Goal: Task Accomplishment & Management: Manage account settings

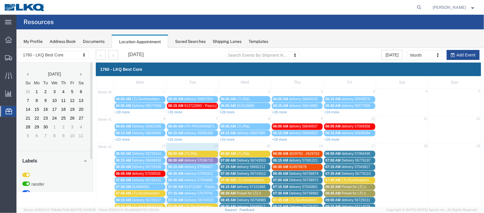
scroll to position [132, 0]
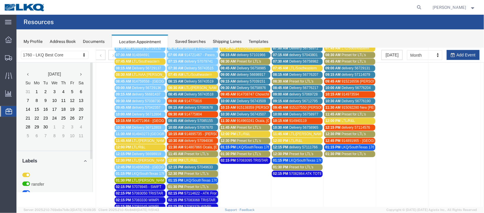
click at [186, 79] on span "Delivery 56743519" at bounding box center [198, 81] width 29 height 4
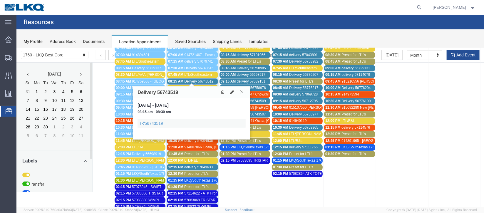
click at [231, 92] on icon at bounding box center [232, 92] width 4 height 4
select select "100"
select select "1"
select select
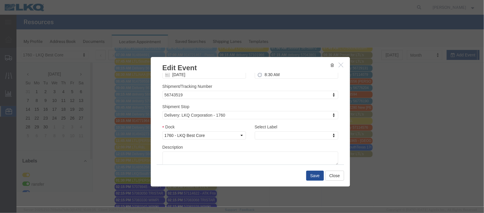
scroll to position [75, 0]
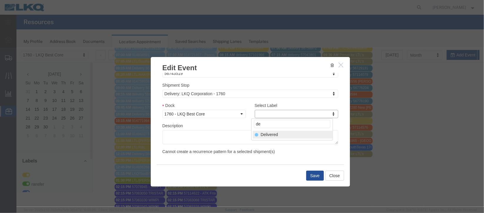
type input "de"
select select "40"
click at [311, 173] on button "Save" at bounding box center [315, 175] width 18 height 10
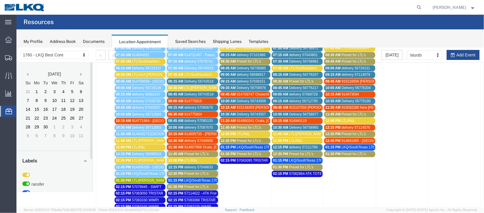
scroll to position [0, 0]
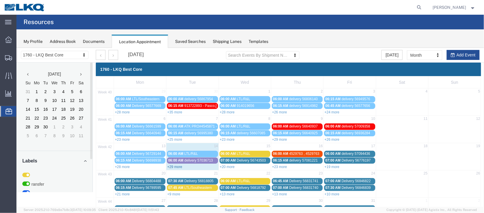
click at [175, 166] on link "+29 more" at bounding box center [174, 167] width 15 height 4
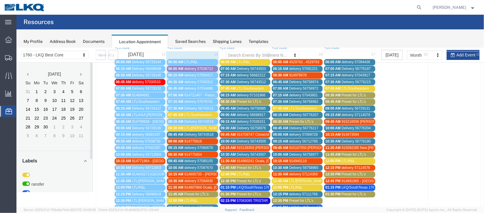
scroll to position [132, 0]
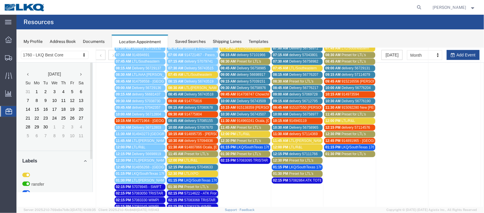
click at [184, 93] on span "Delivery 56743518" at bounding box center [198, 94] width 29 height 4
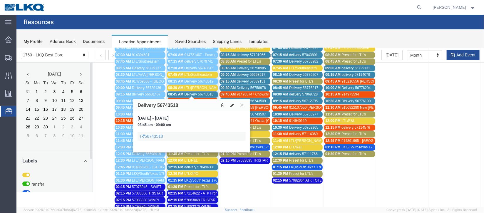
click at [230, 107] on button at bounding box center [232, 105] width 8 height 6
select select "100"
select select "1"
select select
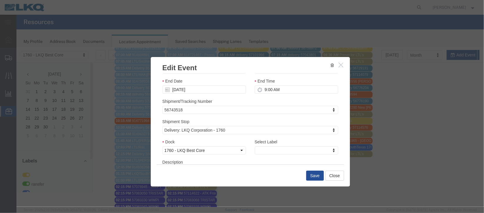
scroll to position [75, 0]
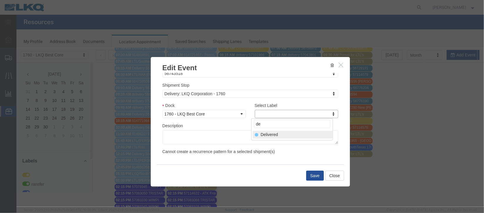
type input "de"
select select "40"
click at [316, 175] on button "Save" at bounding box center [315, 175] width 18 height 10
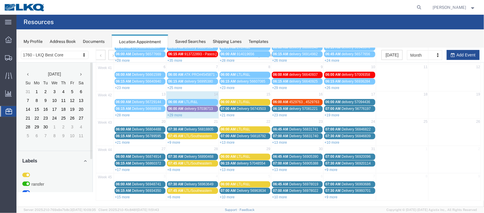
scroll to position [0, 0]
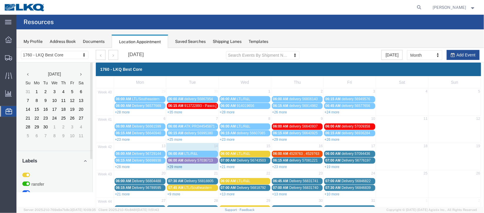
click at [176, 166] on link "+29 more" at bounding box center [174, 167] width 15 height 4
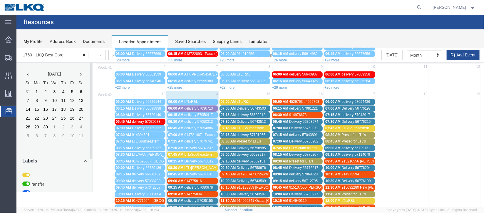
scroll to position [132, 0]
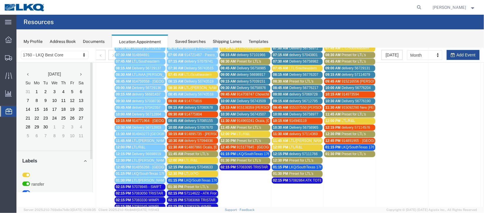
click at [194, 126] on span "delivery 57087670" at bounding box center [198, 127] width 28 height 4
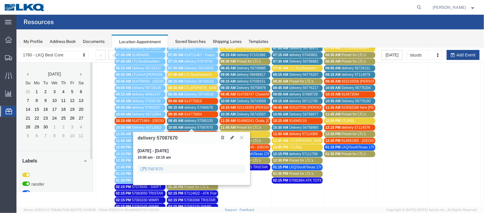
click at [240, 139] on button at bounding box center [241, 138] width 8 height 6
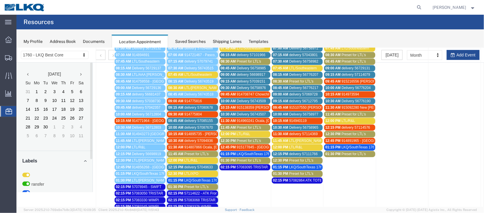
click at [187, 119] on span "delivery 57085155" at bounding box center [198, 120] width 28 height 4
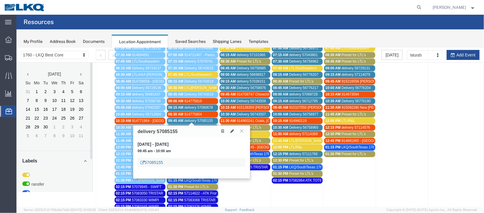
click at [152, 162] on link "57085155" at bounding box center [151, 162] width 22 height 6
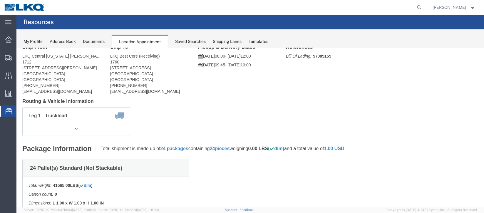
scroll to position [0, 0]
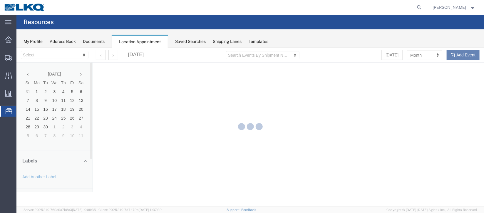
select select "27634"
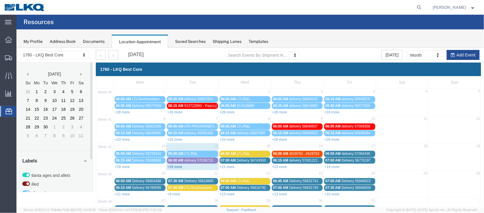
click at [174, 165] on link "+29 more" at bounding box center [174, 167] width 15 height 4
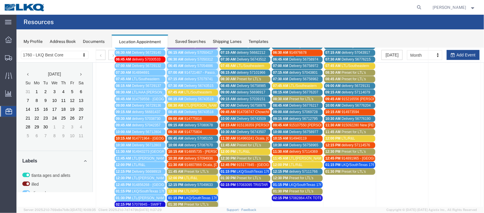
scroll to position [132, 0]
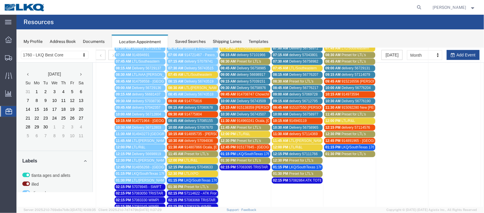
click at [301, 178] on span "57082864 ATK TOTES" at bounding box center [306, 180] width 35 height 4
click at [186, 105] on span "delivery 57080678" at bounding box center [198, 107] width 28 height 4
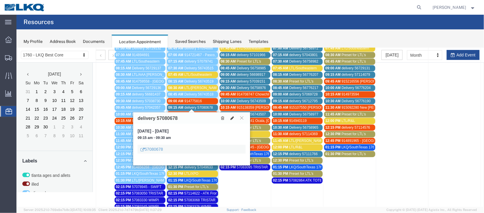
click at [231, 116] on icon at bounding box center [232, 118] width 4 height 4
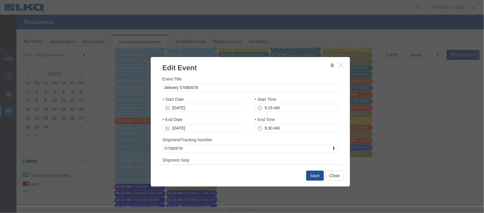
select select
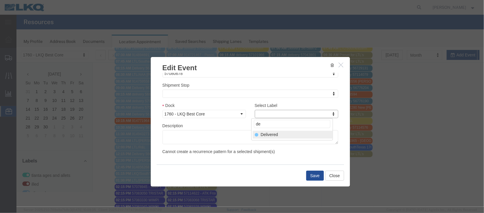
type input "de"
select select "40"
click at [316, 172] on button "Save" at bounding box center [315, 175] width 18 height 10
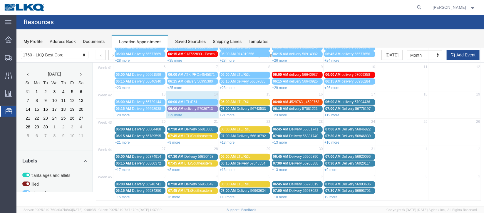
scroll to position [0, 0]
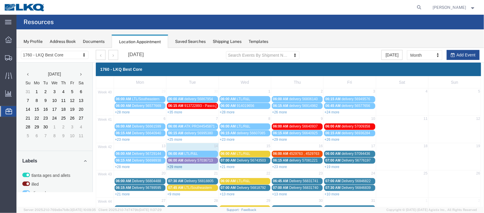
click at [176, 165] on link "+29 more" at bounding box center [174, 167] width 15 height 4
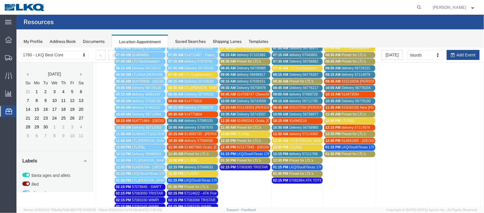
scroll to position [88, 0]
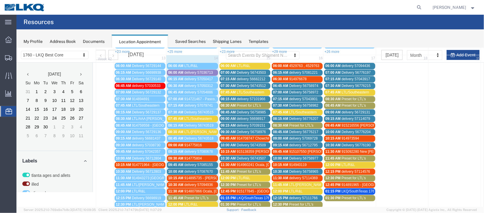
click at [202, 170] on span "delivery 57087670" at bounding box center [198, 171] width 28 height 4
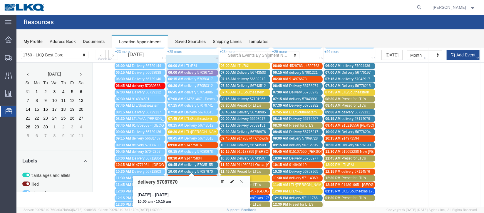
click at [232, 182] on icon at bounding box center [232, 181] width 4 height 4
select select "100"
select select "1"
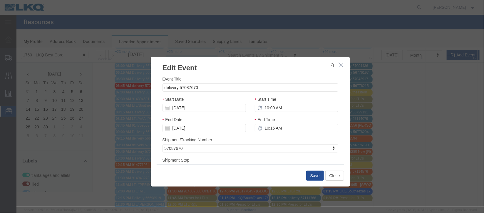
scroll to position [75, 0]
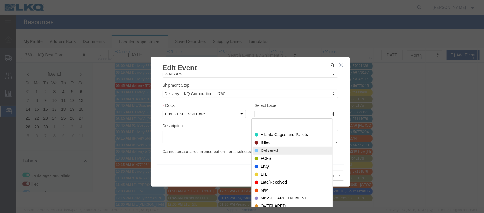
select select "40"
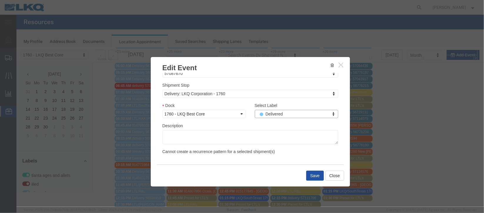
click at [315, 175] on button "Save" at bounding box center [315, 175] width 18 height 10
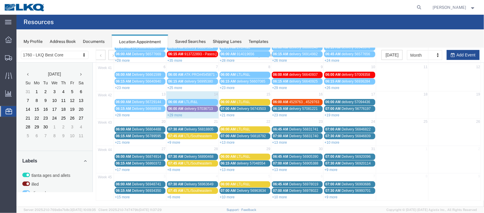
scroll to position [0, 0]
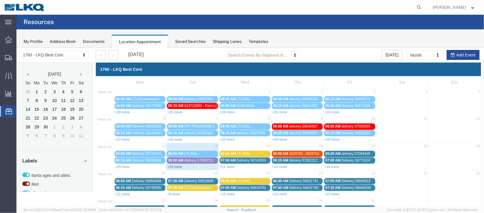
click at [176, 167] on link "+29 more" at bounding box center [174, 167] width 15 height 4
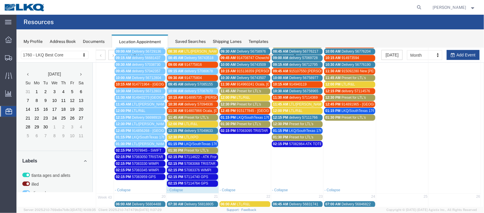
scroll to position [220, 0]
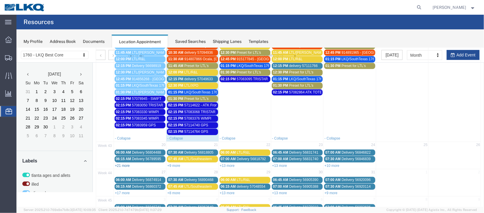
click at [123, 163] on link "+21 more" at bounding box center [122, 165] width 15 height 4
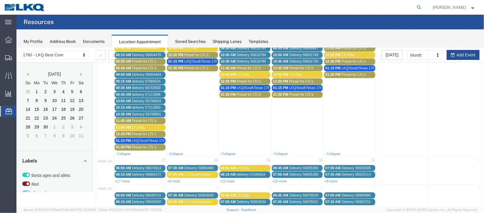
scroll to position [375, 0]
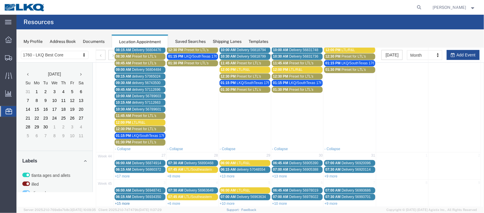
click at [128, 201] on link "+15 more" at bounding box center [122, 203] width 15 height 4
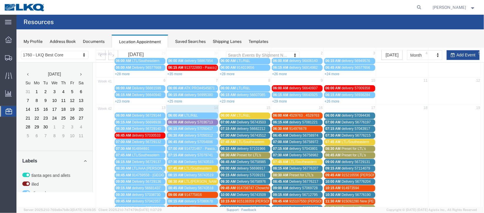
scroll to position [88, 0]
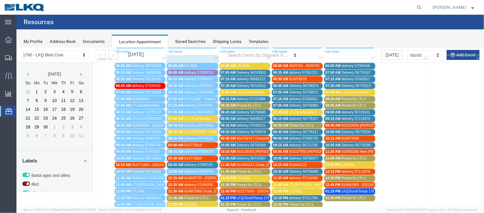
click at [201, 139] on link "08:45 AM Delivery 56743518" at bounding box center [192, 138] width 51 height 6
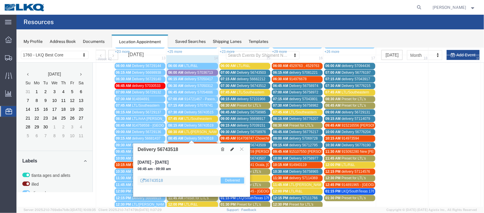
click at [231, 148] on icon at bounding box center [232, 149] width 4 height 4
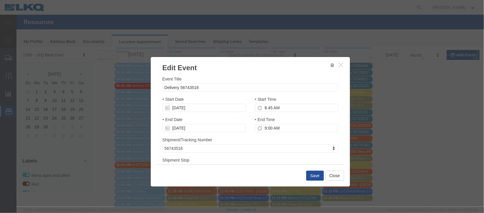
click at [338, 65] on icon "button" at bounding box center [340, 64] width 5 height 5
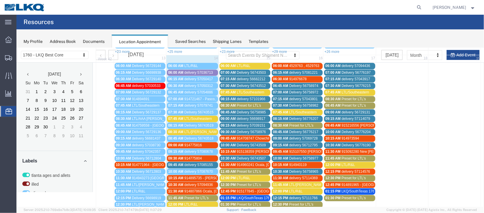
drag, startPoint x: 197, startPoint y: 140, endPoint x: 203, endPoint y: 144, distance: 6.9
click at [197, 143] on div "09:00 AM 914775816" at bounding box center [192, 145] width 48 height 4
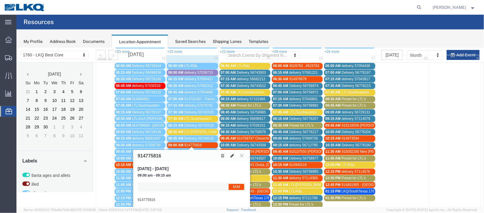
click at [231, 153] on icon at bounding box center [232, 155] width 4 height 4
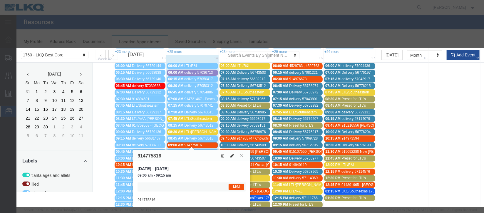
select select "1"
select select "24"
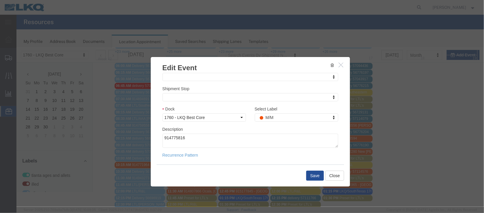
scroll to position [72, 0]
type input "de"
select select "40"
click at [313, 172] on button "Save" at bounding box center [315, 175] width 18 height 10
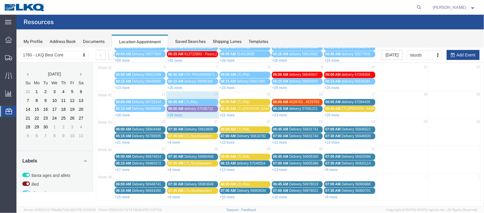
scroll to position [0, 0]
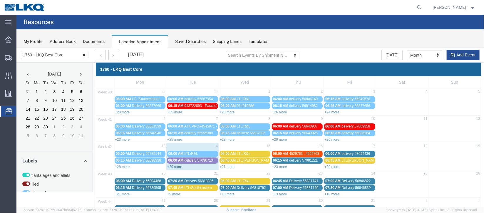
click at [175, 167] on link "+29 more" at bounding box center [174, 167] width 15 height 4
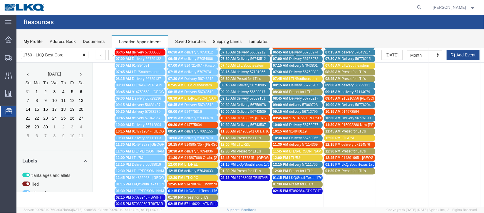
scroll to position [132, 0]
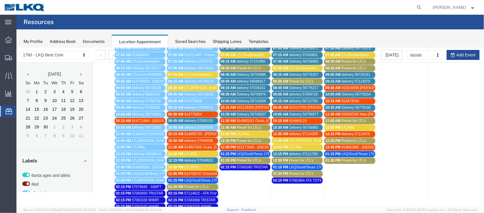
click at [194, 118] on span "delivery 57085155" at bounding box center [198, 120] width 28 height 4
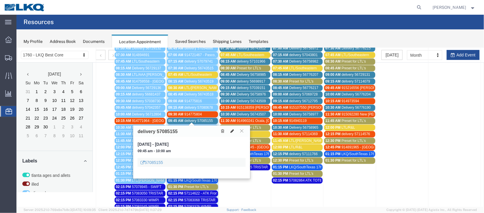
click at [231, 131] on icon at bounding box center [232, 131] width 4 height 4
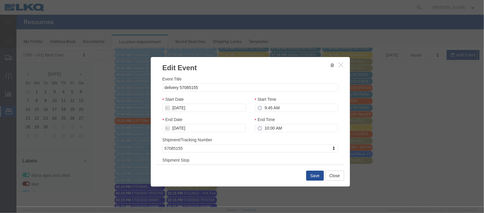
select select
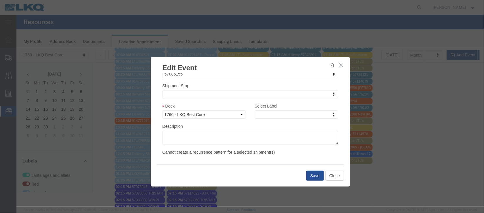
scroll to position [75, 0]
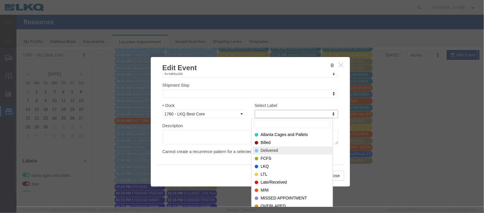
select select "40"
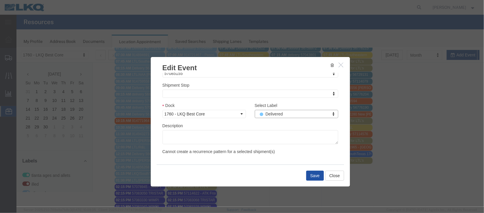
click at [311, 177] on button "Save" at bounding box center [315, 175] width 18 height 10
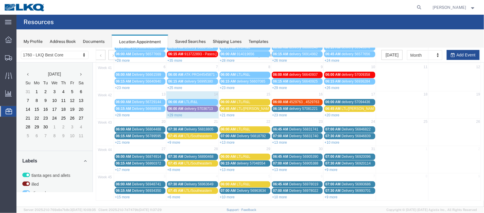
scroll to position [0, 0]
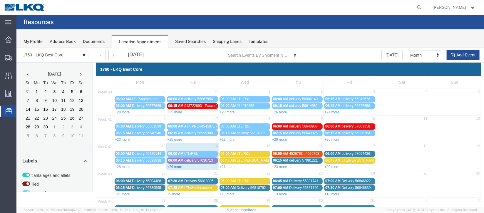
click at [174, 167] on link "+29 more" at bounding box center [174, 167] width 15 height 4
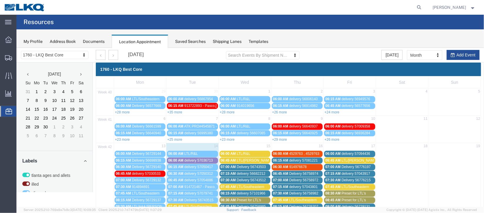
scroll to position [132, 0]
